Goal: Transaction & Acquisition: Purchase product/service

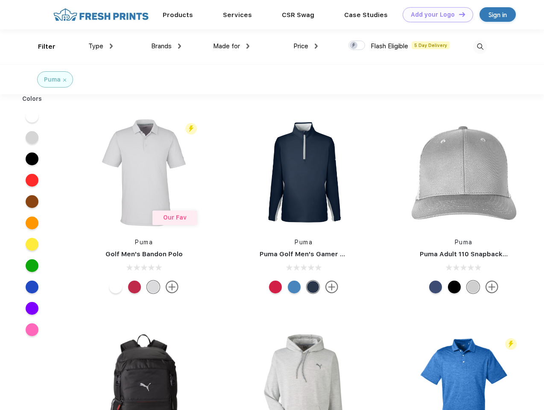
click at [435, 15] on link "Add your Logo Design Tool" at bounding box center [438, 14] width 70 height 15
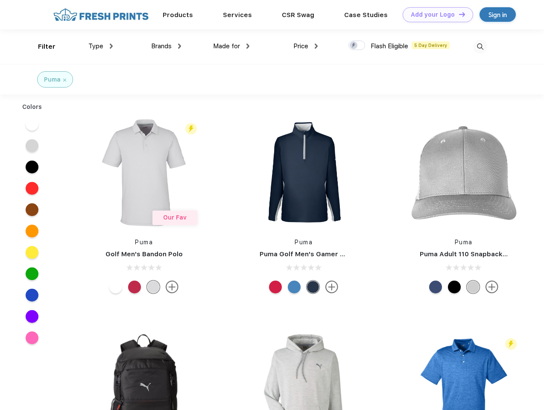
click at [0, 0] on div "Design Tool" at bounding box center [0, 0] width 0 height 0
click at [458, 14] on link "Add your Logo Design Tool" at bounding box center [438, 14] width 70 height 15
click at [41, 47] on div "Filter" at bounding box center [47, 47] width 18 height 10
click at [101, 46] on span "Type" at bounding box center [95, 46] width 15 height 8
click at [166, 46] on span "Brands" at bounding box center [161, 46] width 20 height 8
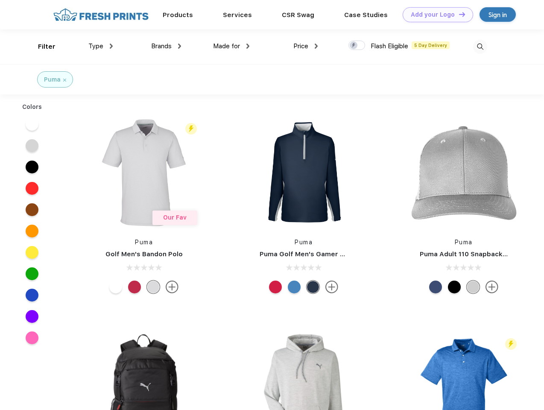
click at [231, 46] on span "Made for" at bounding box center [226, 46] width 27 height 8
click at [306, 46] on span "Price" at bounding box center [300, 46] width 15 height 8
click at [357, 46] on div at bounding box center [356, 45] width 17 height 9
click at [354, 46] on input "checkbox" at bounding box center [351, 43] width 6 height 6
click at [480, 47] on img at bounding box center [480, 47] width 14 height 14
